Goal: Navigation & Orientation: Find specific page/section

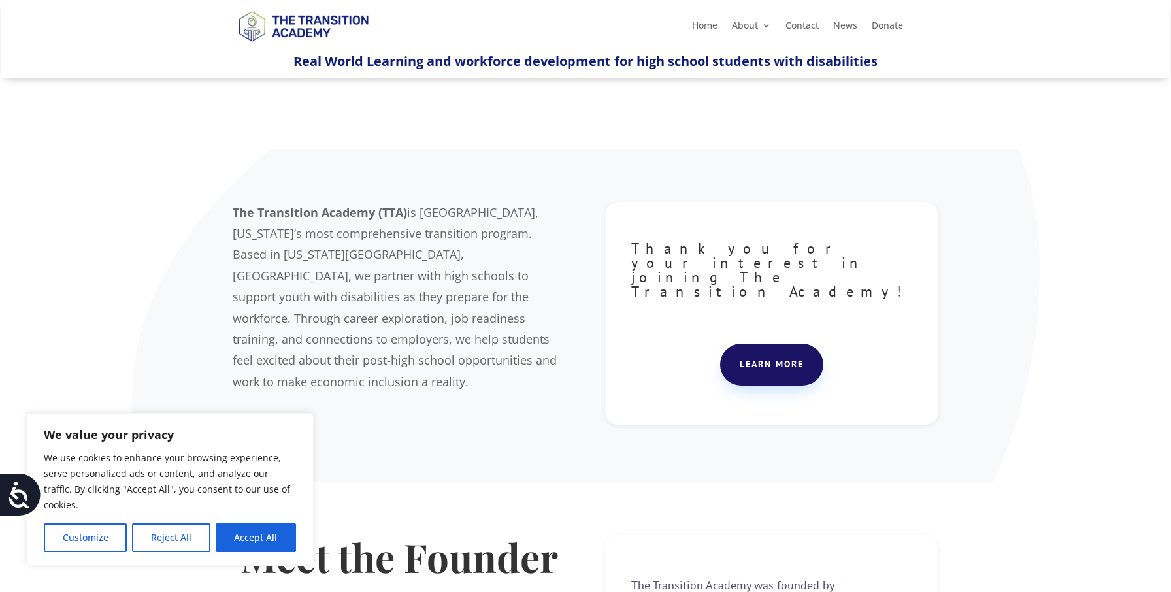
click at [270, 542] on button "Accept All" at bounding box center [256, 537] width 80 height 29
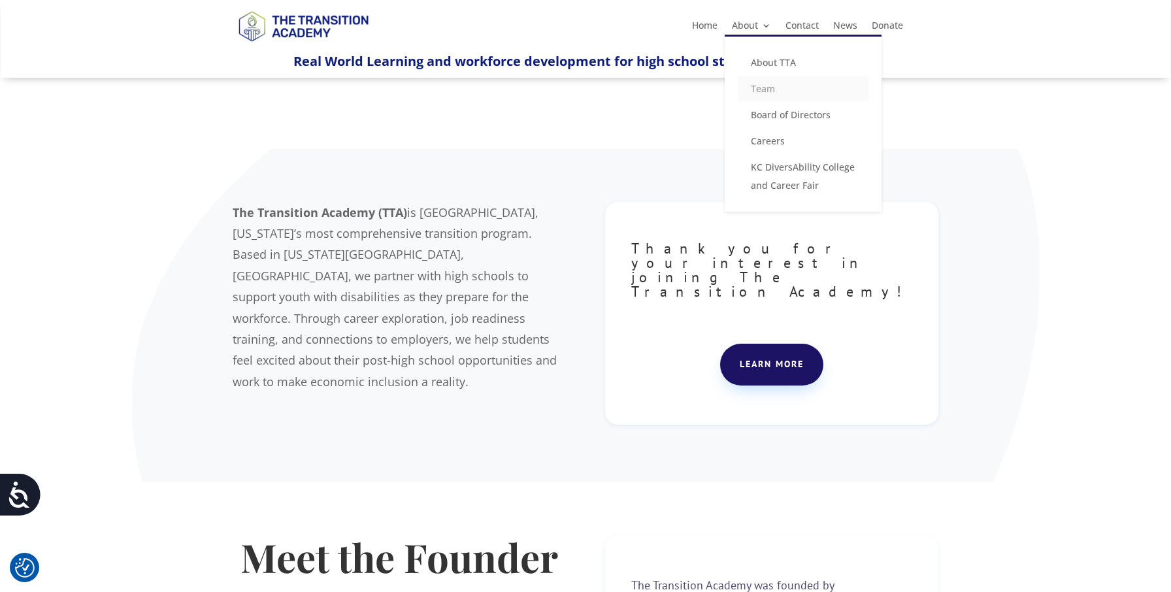
click at [770, 86] on link "Team" at bounding box center [803, 89] width 131 height 26
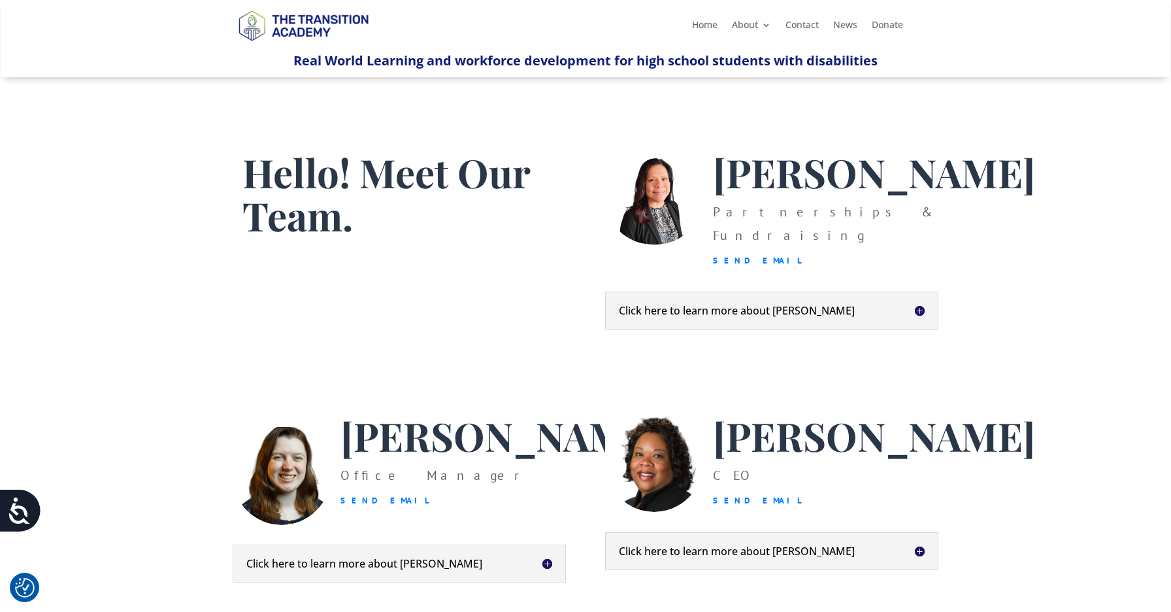
scroll to position [33, 0]
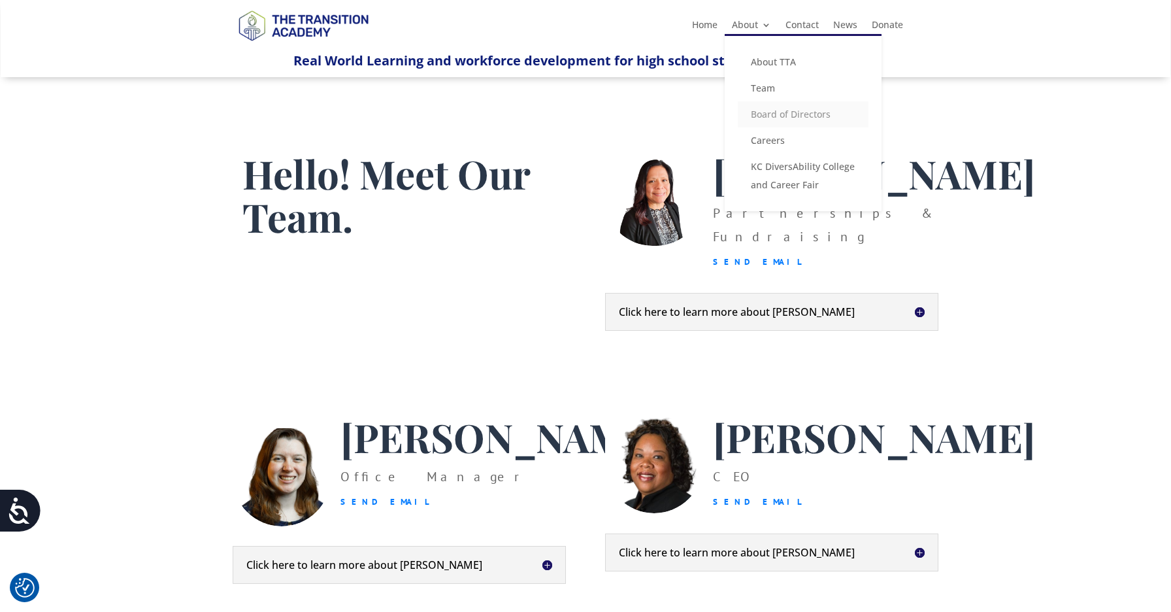
click at [767, 116] on link "Board of Directors" at bounding box center [803, 114] width 131 height 26
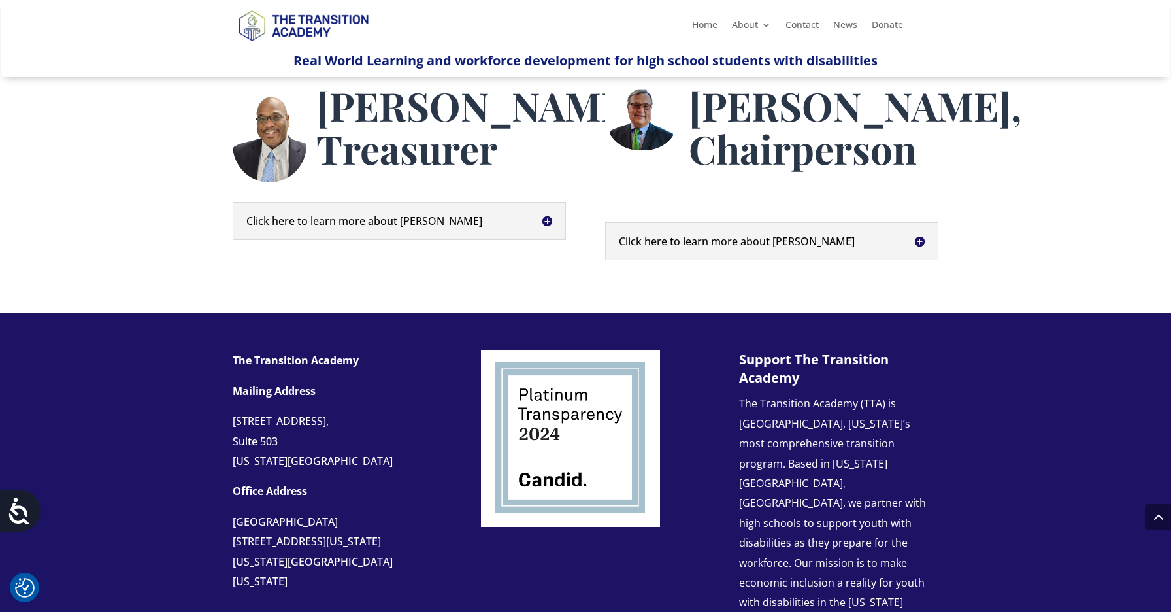
scroll to position [737, 0]
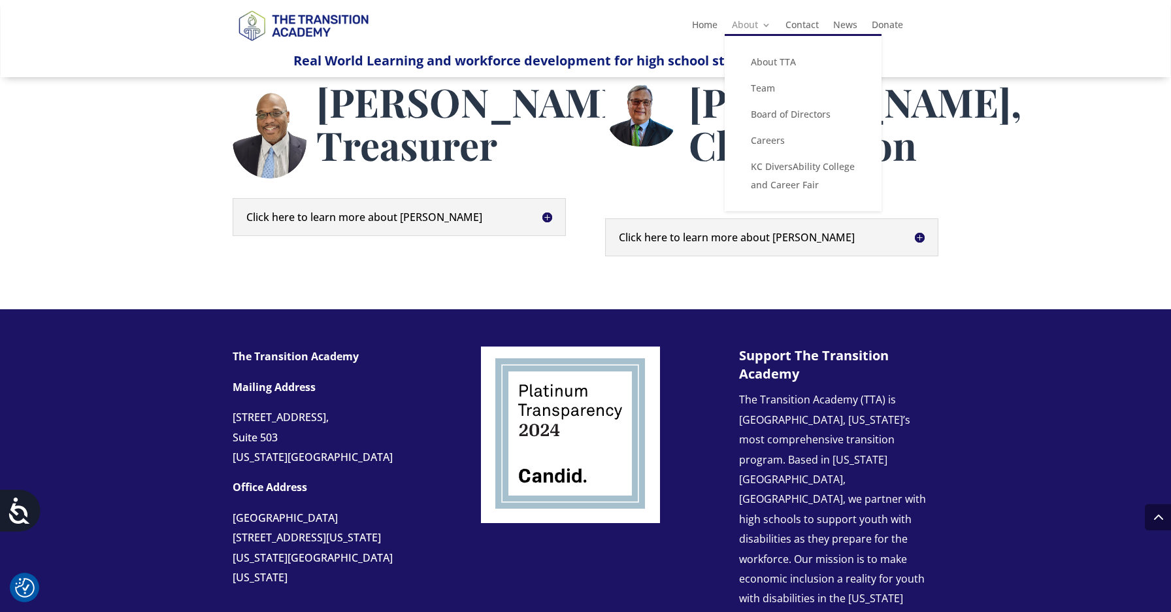
click at [757, 29] on link "About" at bounding box center [751, 27] width 39 height 14
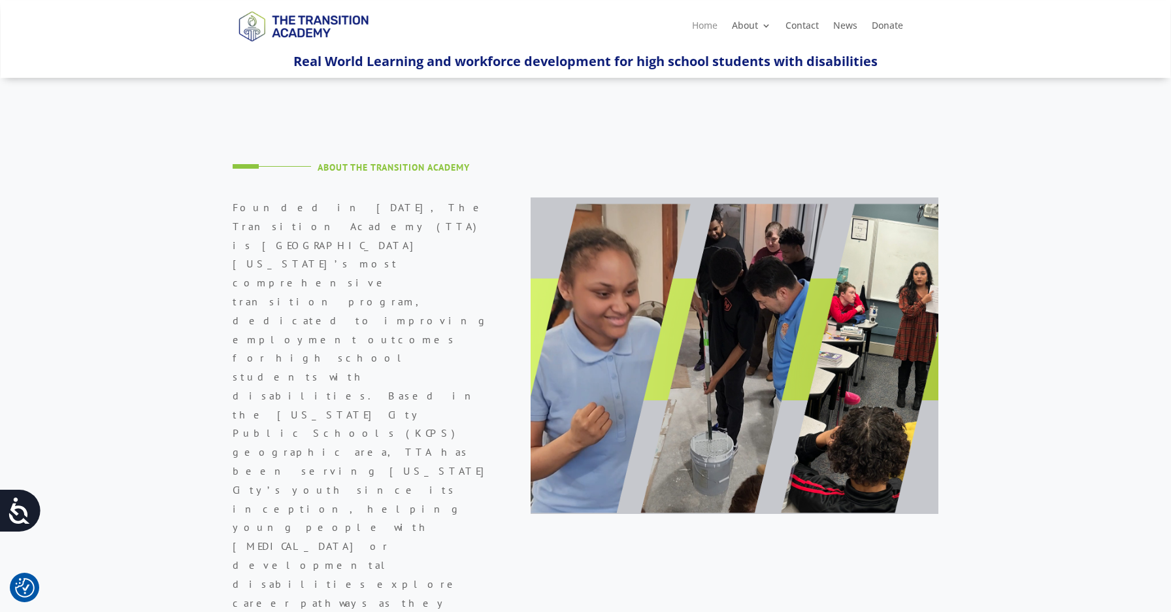
click at [706, 27] on link "Home" at bounding box center [704, 28] width 25 height 14
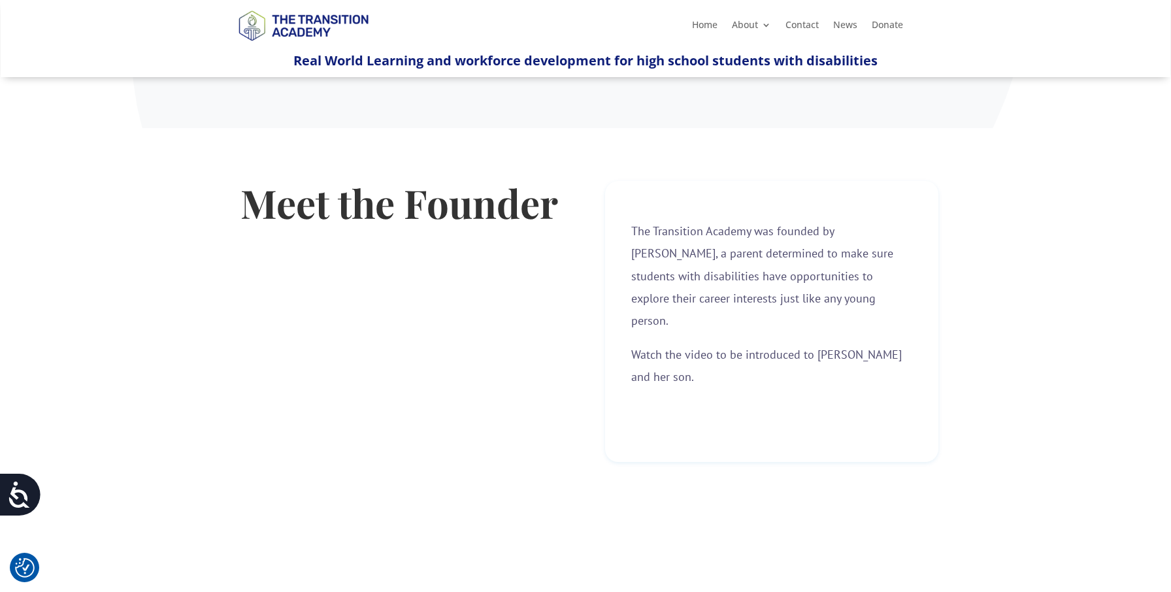
scroll to position [356, 0]
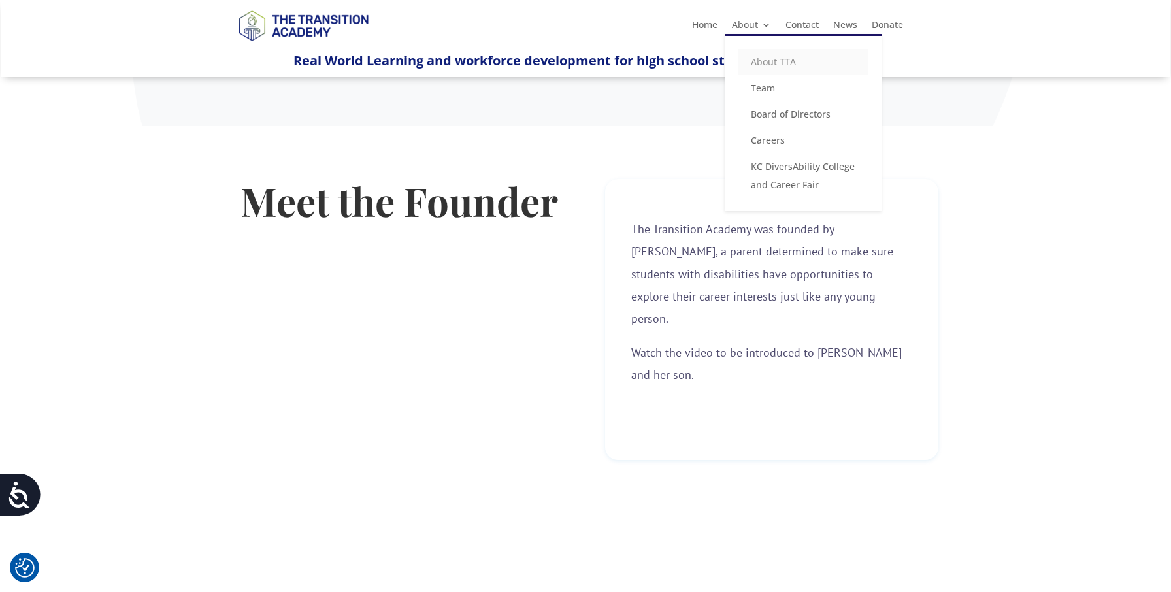
click at [753, 63] on link "About TTA" at bounding box center [803, 62] width 131 height 26
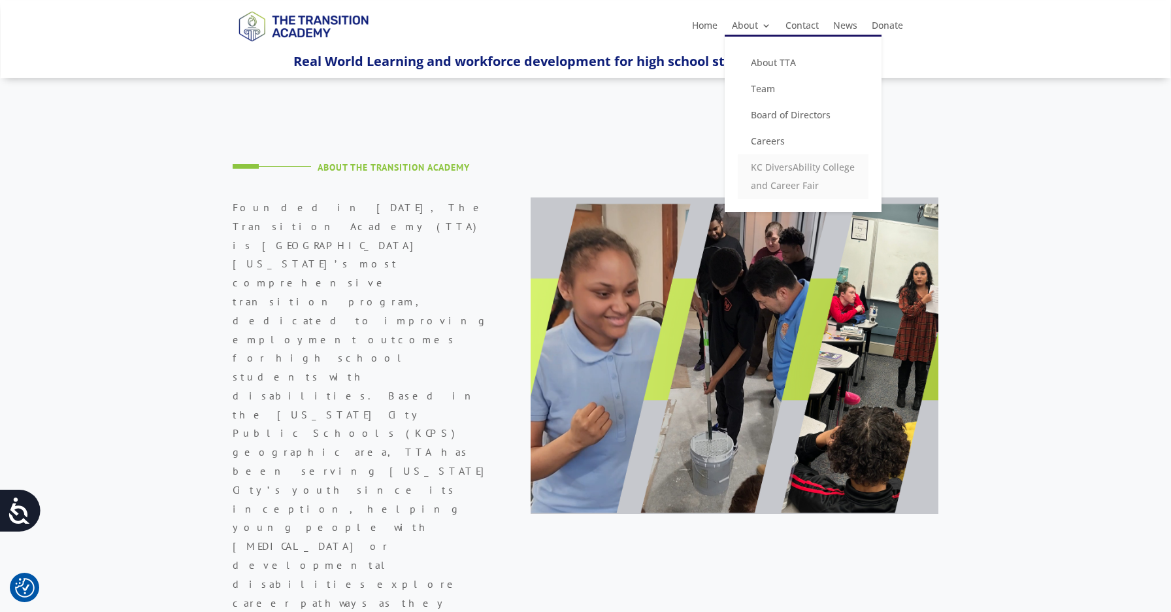
click at [758, 171] on link "KC DiversAbility College and Career Fair" at bounding box center [803, 176] width 131 height 44
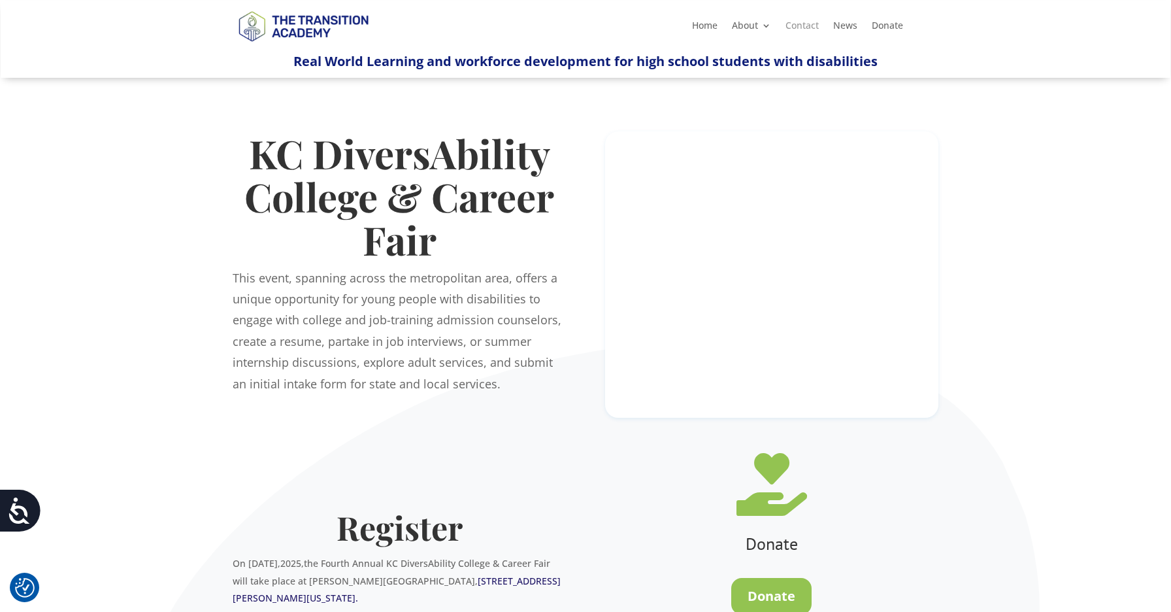
click at [797, 24] on link "Contact" at bounding box center [801, 28] width 33 height 14
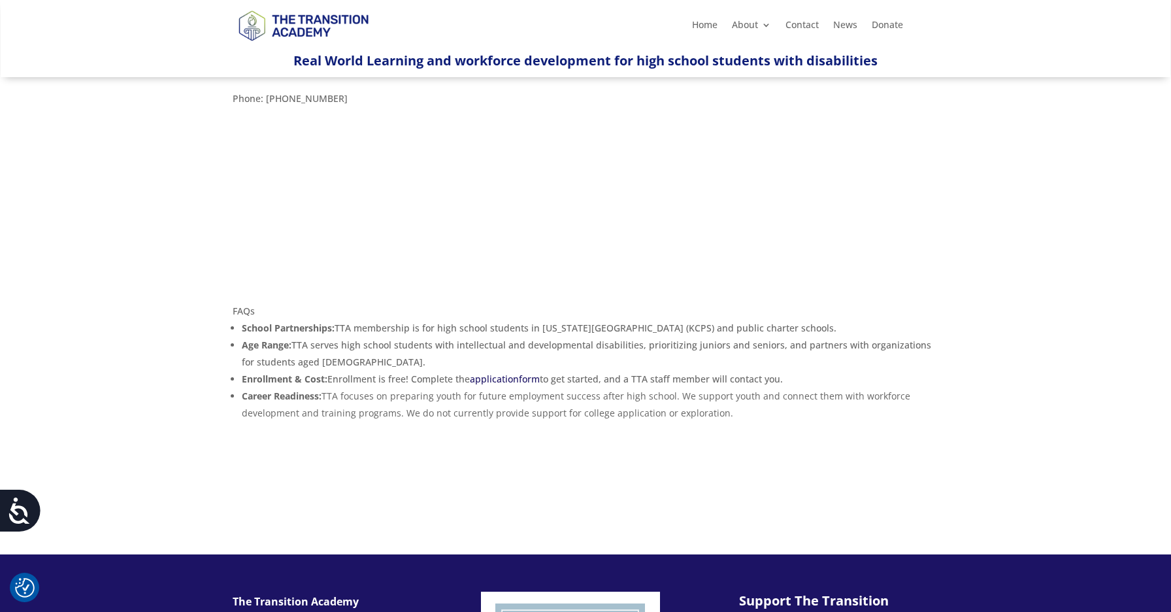
scroll to position [272, 0]
